Goal: Information Seeking & Learning: Learn about a topic

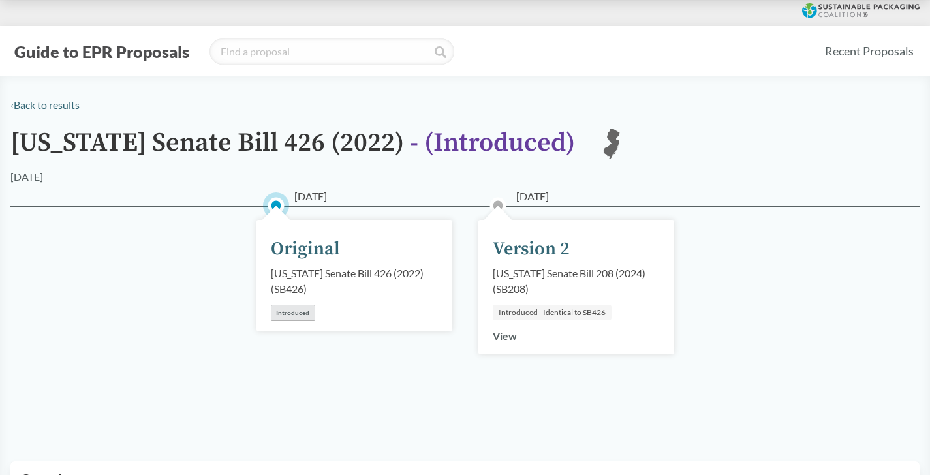
click at [511, 284] on div "[US_STATE] Senate Bill 208 (2024) ( SB208 )" at bounding box center [576, 281] width 167 height 31
click at [503, 341] on link "View" at bounding box center [505, 335] width 24 height 12
click at [494, 256] on div "Version 2" at bounding box center [531, 248] width 77 height 27
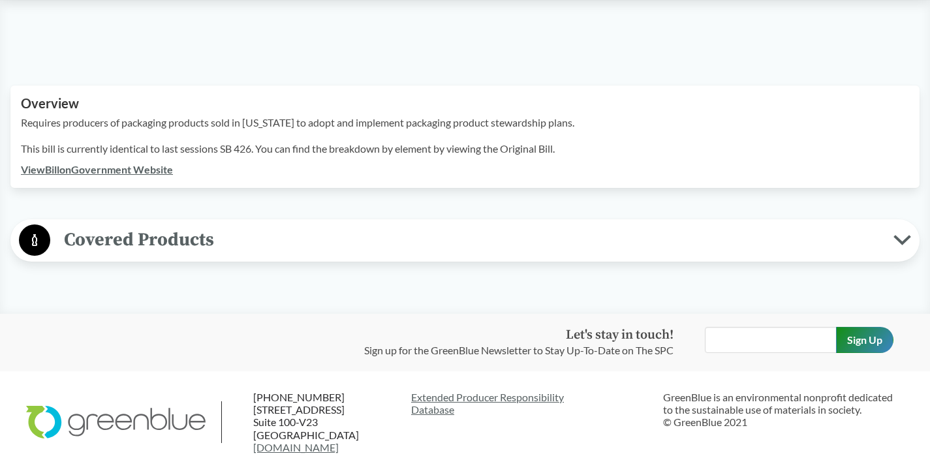
scroll to position [377, 0]
click at [157, 183] on div "Overview Requires producers of packaging products sold in [US_STATE] to adopt a…" at bounding box center [464, 136] width 909 height 102
click at [160, 171] on link "View Bill on Government Website" at bounding box center [97, 168] width 152 height 12
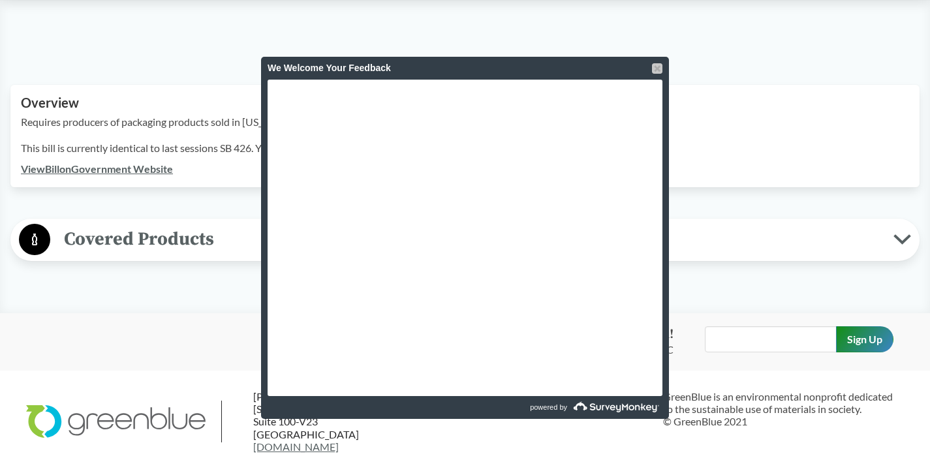
click at [654, 67] on div at bounding box center [657, 68] width 10 height 10
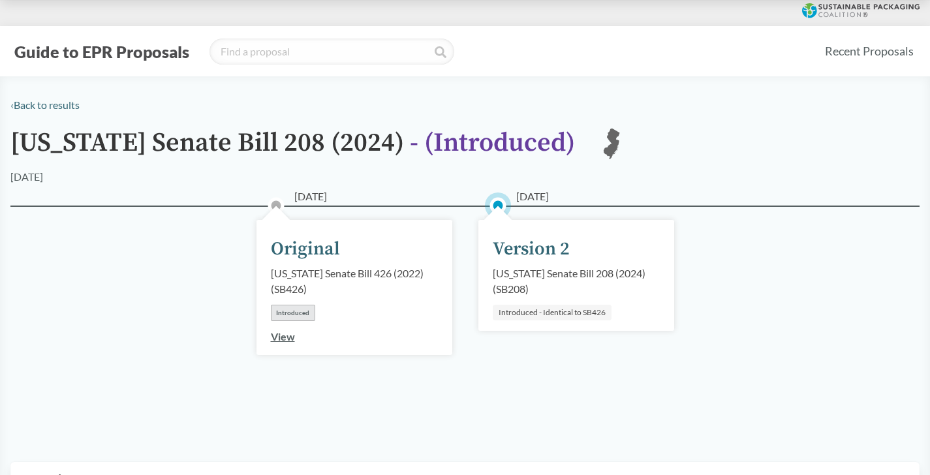
scroll to position [4, 0]
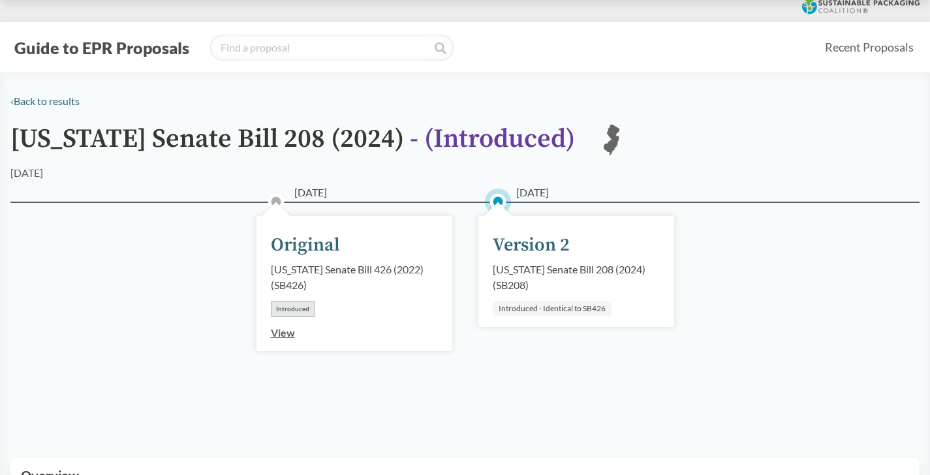
click at [288, 336] on link "View" at bounding box center [283, 332] width 24 height 12
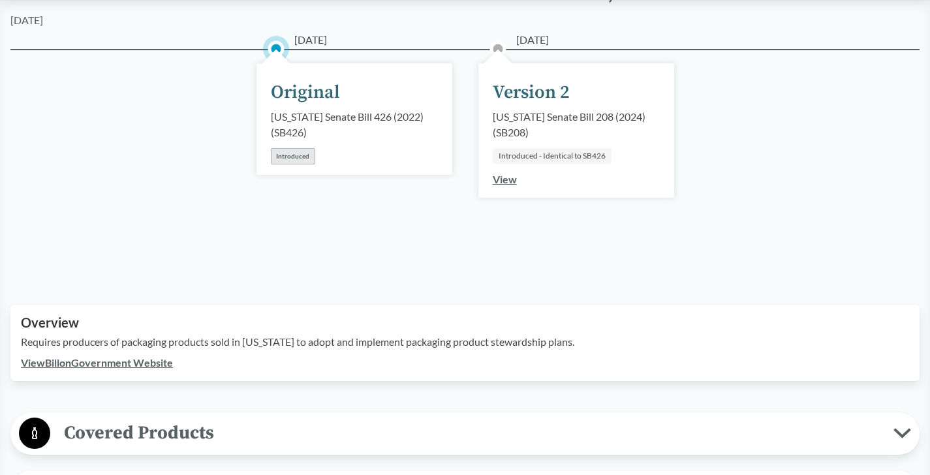
scroll to position [156, 0]
click at [149, 361] on link "View Bill on Government Website" at bounding box center [97, 363] width 152 height 12
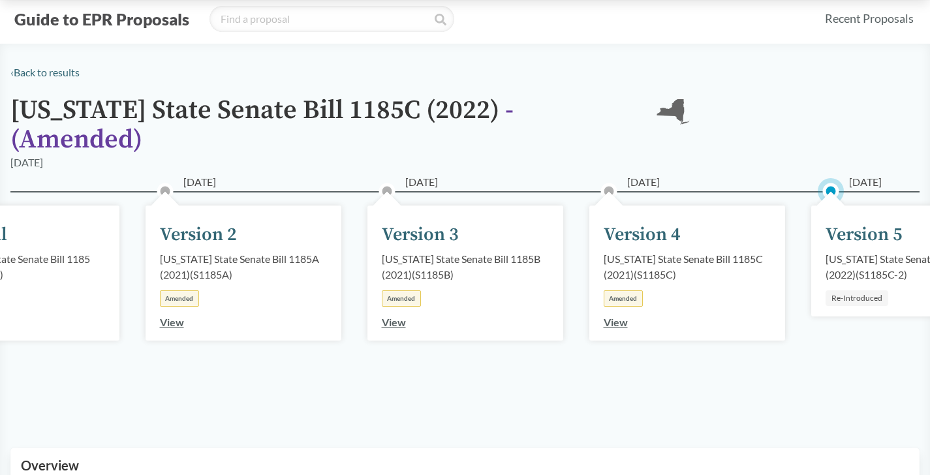
scroll to position [33, 0]
click at [841, 267] on div "01/05/2022 Version 5 New York State Senate Bill 1185C (2022) ( S1185C-2 ) Re-In…" at bounding box center [909, 260] width 196 height 111
click at [841, 290] on div "Re-Introduced" at bounding box center [856, 298] width 63 height 16
click at [835, 290] on div "Re-Introduced" at bounding box center [856, 298] width 63 height 16
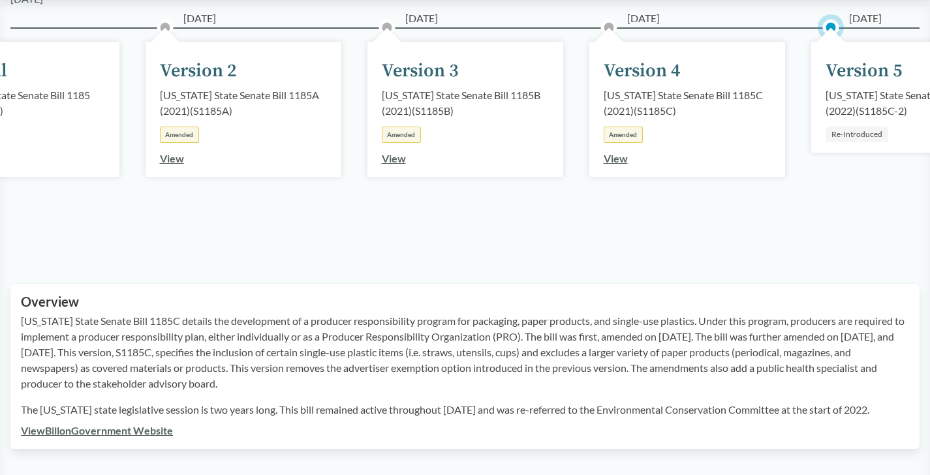
scroll to position [198, 0]
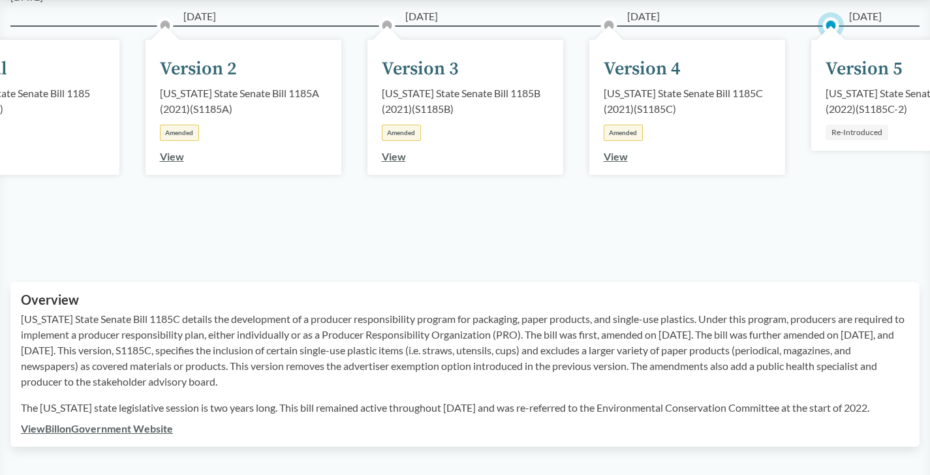
click at [128, 421] on div "View Bill on Government Website" at bounding box center [465, 429] width 888 height 16
click at [128, 399] on div "New York State Senate Bill 1185C details the development of a producer responsi…" at bounding box center [465, 366] width 888 height 110
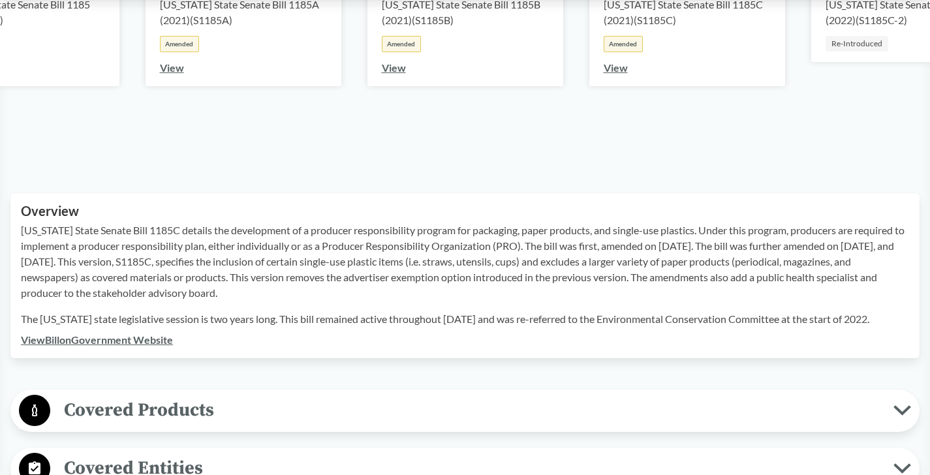
scroll to position [286, 0]
click at [141, 334] on link "View Bill on Government Website" at bounding box center [97, 340] width 152 height 12
